Goal: Transaction & Acquisition: Purchase product/service

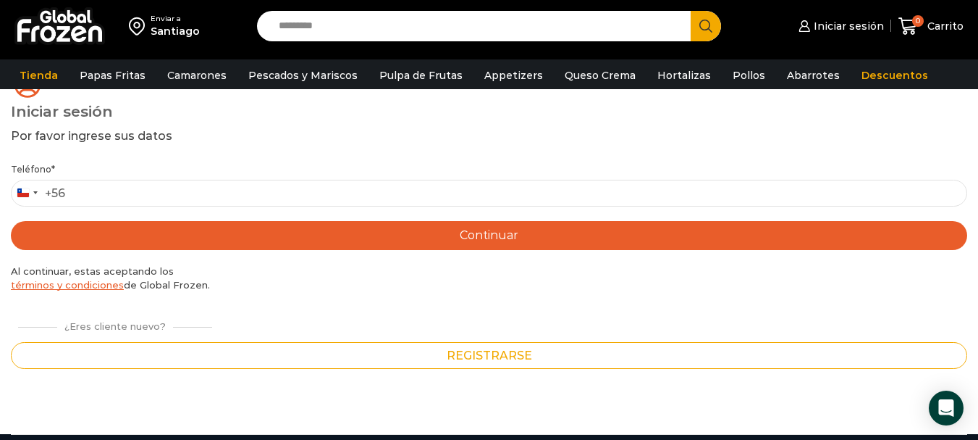
scroll to position [145, 0]
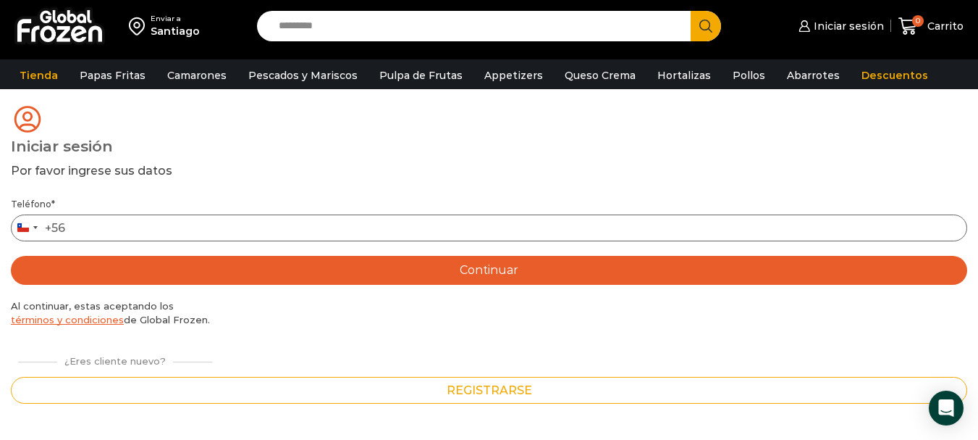
click at [191, 233] on input "Teléfono *" at bounding box center [489, 227] width 957 height 27
type input "*********"
click at [859, 25] on span "Iniciar sesión" at bounding box center [847, 26] width 74 height 14
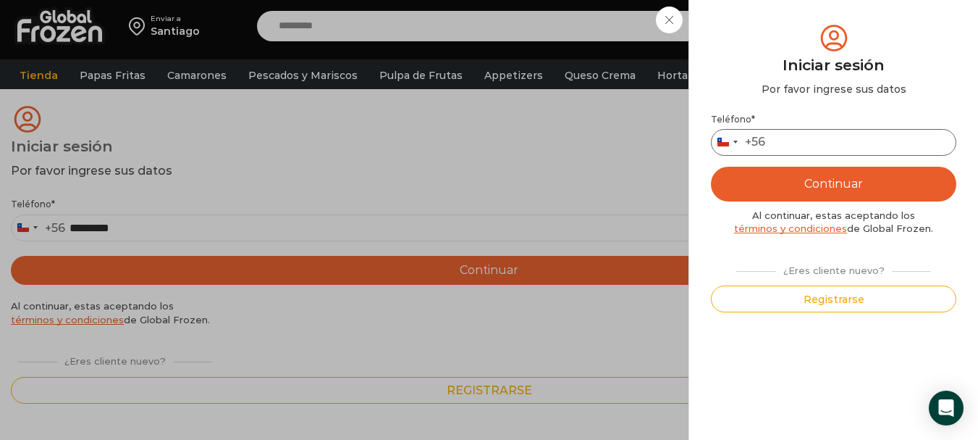
click at [831, 140] on input "Teléfono *" at bounding box center [834, 142] width 246 height 27
click at [795, 22] on div "Iniciar sesión Mi cuenta Login Register Iniciar sesión Por favor ingrese sus da…" at bounding box center [839, 26] width 88 height 29
